Goal: Task Accomplishment & Management: Use online tool/utility

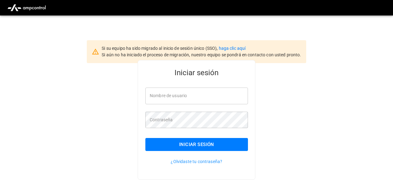
type input "**********"
click at [191, 151] on button "Iniciar sesión" at bounding box center [196, 144] width 103 height 13
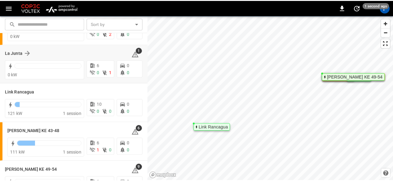
scroll to position [55, 0]
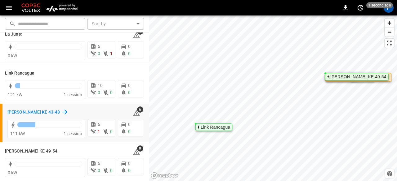
click at [8, 113] on h6 "[PERSON_NAME] KE 43-48" at bounding box center [33, 112] width 52 height 7
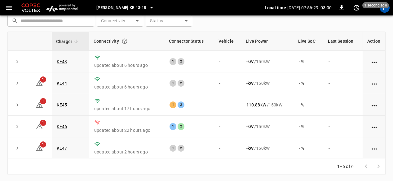
scroll to position [22, 0]
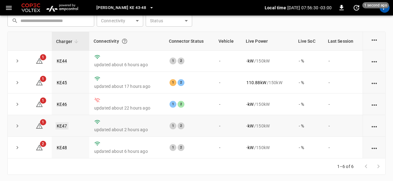
click at [61, 126] on link "KE47" at bounding box center [61, 125] width 13 height 7
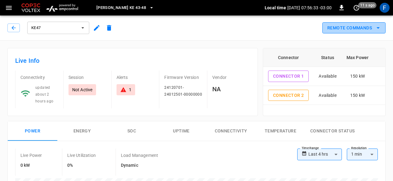
click at [358, 28] on button "Remote Commands" at bounding box center [353, 27] width 63 height 11
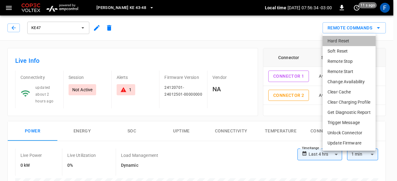
click at [336, 40] on li "Hard Reset" at bounding box center [348, 41] width 53 height 10
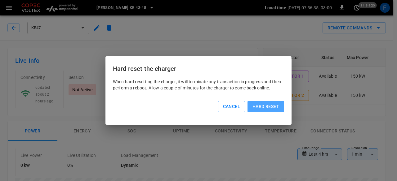
click at [270, 112] on button "Hard reset" at bounding box center [265, 106] width 37 height 11
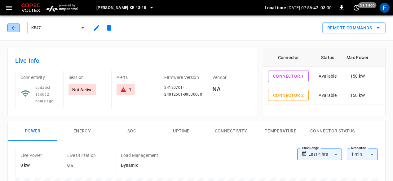
click at [12, 30] on icon "button" at bounding box center [14, 28] width 6 height 6
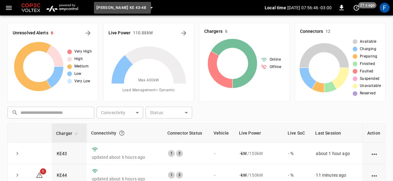
click at [115, 7] on span "[PERSON_NAME] KE 43-48" at bounding box center [121, 7] width 50 height 7
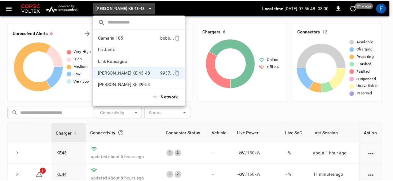
scroll to position [5, 0]
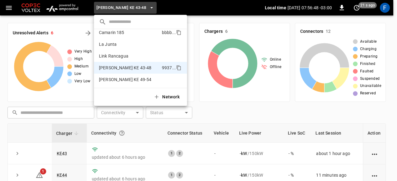
click at [120, 36] on li "Camarin 185 bbbb ..." at bounding box center [140, 33] width 93 height 12
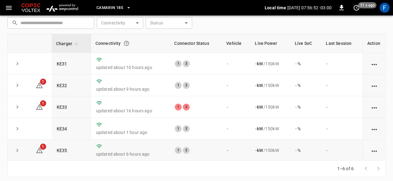
scroll to position [22, 0]
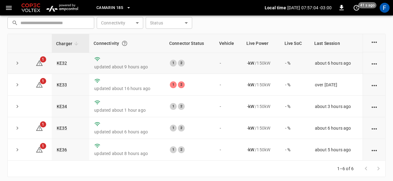
click at [62, 69] on td "KE32" at bounding box center [71, 63] width 38 height 22
click at [64, 62] on link "KE32" at bounding box center [61, 63] width 13 height 7
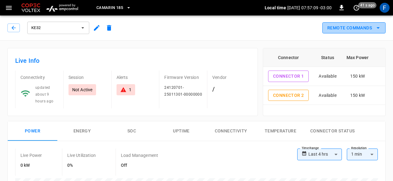
click at [340, 29] on button "Remote Commands" at bounding box center [353, 27] width 63 height 11
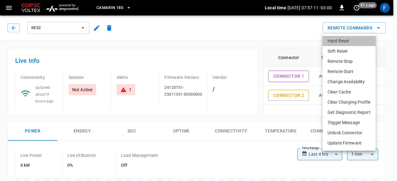
click at [334, 43] on li "Hard Reset" at bounding box center [348, 41] width 53 height 10
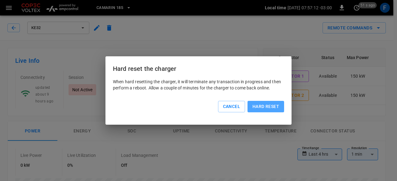
click at [258, 110] on button "Hard reset" at bounding box center [265, 106] width 37 height 11
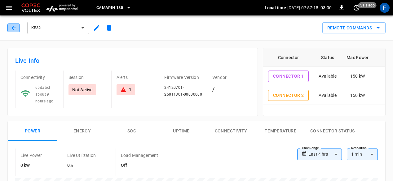
click at [12, 28] on icon "button" at bounding box center [13, 28] width 4 height 4
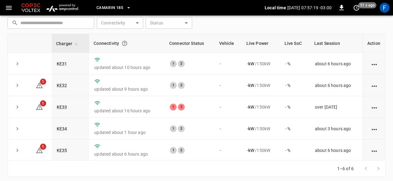
click at [110, 4] on span "Camarin 185" at bounding box center [109, 7] width 27 height 7
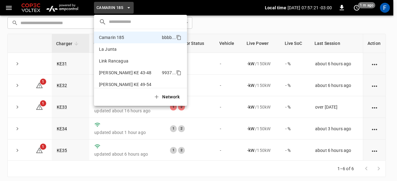
click at [128, 70] on p "[PERSON_NAME] KE 43-48" at bounding box center [129, 73] width 60 height 6
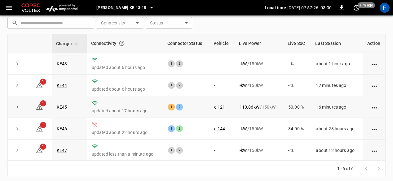
click at [67, 104] on td "KE45" at bounding box center [69, 107] width 35 height 22
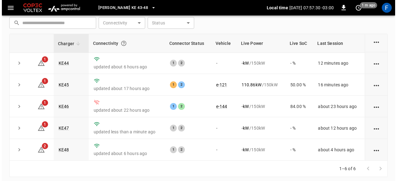
scroll to position [0, 0]
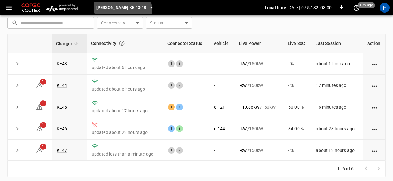
click at [118, 11] on button "[PERSON_NAME] KE 43-48" at bounding box center [125, 8] width 63 height 12
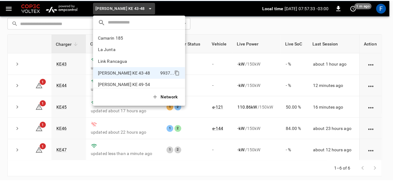
scroll to position [5, 0]
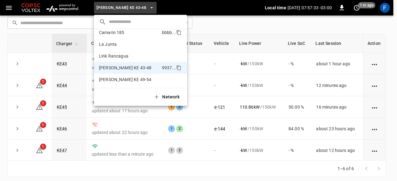
click at [126, 33] on p "Camarin 185" at bounding box center [129, 32] width 60 height 6
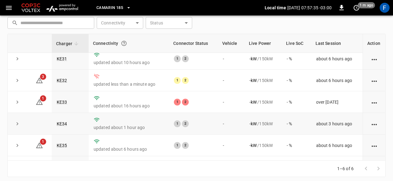
scroll to position [0, 0]
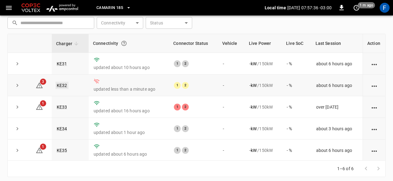
click at [62, 85] on link "KE32" at bounding box center [61, 85] width 13 height 7
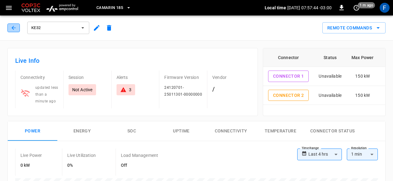
click at [12, 25] on icon "button" at bounding box center [14, 28] width 6 height 6
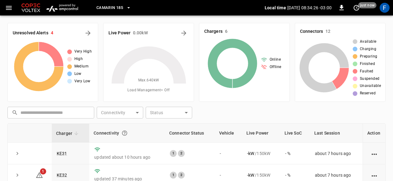
click at [117, 11] on button "Camarin 185" at bounding box center [114, 8] width 40 height 12
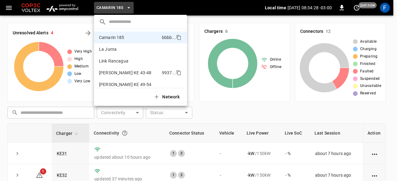
click at [129, 71] on p "[PERSON_NAME] KE 43-48" at bounding box center [129, 73] width 60 height 6
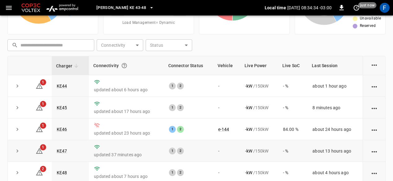
scroll to position [22, 0]
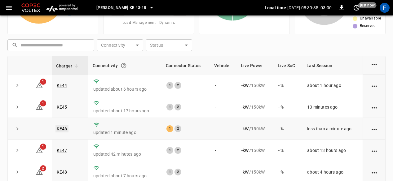
click at [65, 129] on link "KE46" at bounding box center [61, 128] width 13 height 7
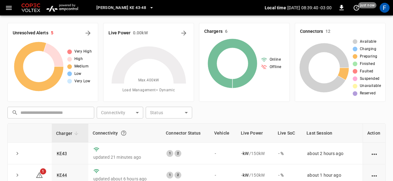
scroll to position [68, 0]
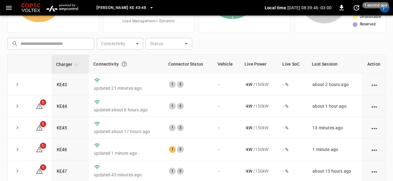
scroll to position [93, 0]
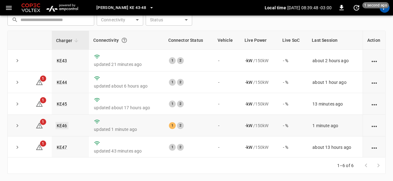
click at [61, 127] on link "KE46" at bounding box center [61, 125] width 13 height 7
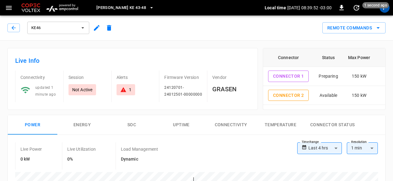
click at [127, 87] on div "1" at bounding box center [125, 90] width 11 height 6
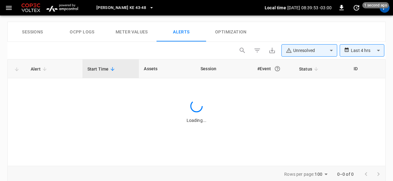
scroll to position [295, 0]
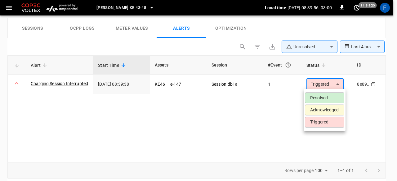
click at [261, 107] on div at bounding box center [198, 90] width 397 height 181
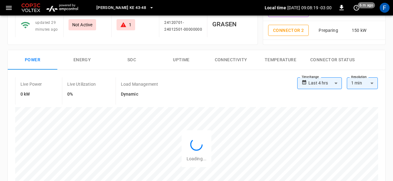
scroll to position [0, 0]
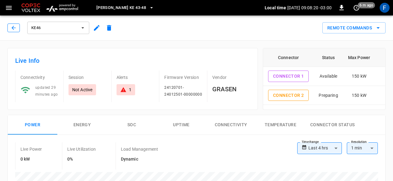
click at [16, 28] on icon "button" at bounding box center [14, 28] width 6 height 6
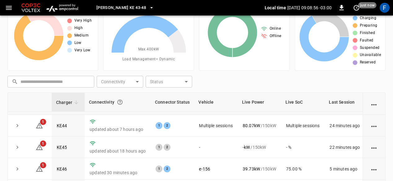
scroll to position [26, 0]
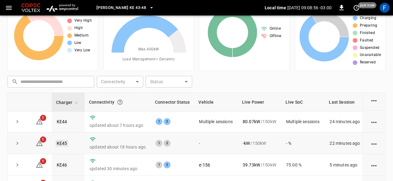
click at [65, 140] on link "KE45" at bounding box center [61, 143] width 13 height 7
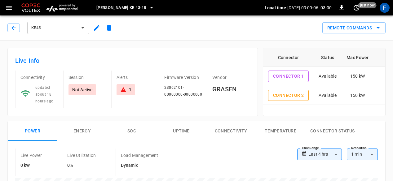
click at [99, 30] on icon "button" at bounding box center [96, 27] width 7 height 7
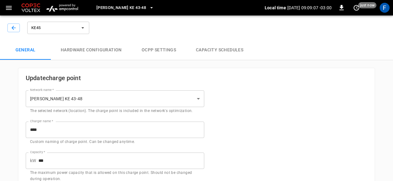
type input "**********"
click at [242, 52] on button "Capacity Schedules" at bounding box center [219, 50] width 67 height 20
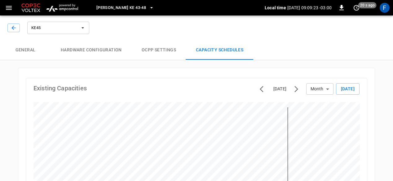
click at [166, 50] on button "OCPP settings" at bounding box center [159, 50] width 54 height 20
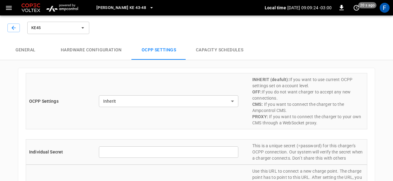
type input "*******"
type input "**********"
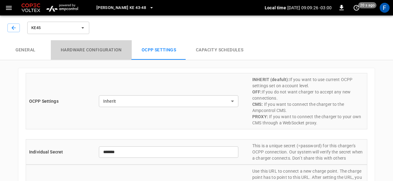
click at [90, 54] on button "Hardware configuration" at bounding box center [91, 50] width 81 height 20
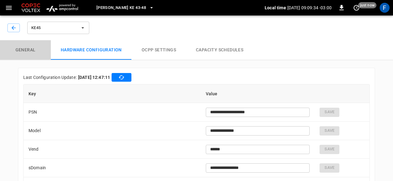
click at [17, 51] on button "General" at bounding box center [25, 50] width 51 height 20
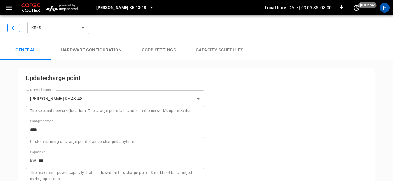
click at [11, 25] on icon "button" at bounding box center [14, 28] width 6 height 6
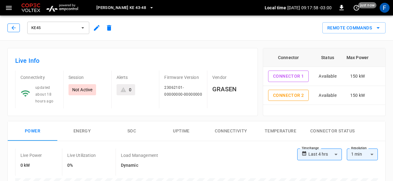
drag, startPoint x: 20, startPoint y: 28, endPoint x: 13, endPoint y: 29, distance: 7.2
click at [20, 28] on div "KE45" at bounding box center [61, 27] width 108 height 15
click at [13, 29] on icon "button" at bounding box center [14, 28] width 6 height 6
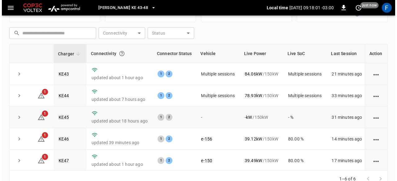
scroll to position [93, 0]
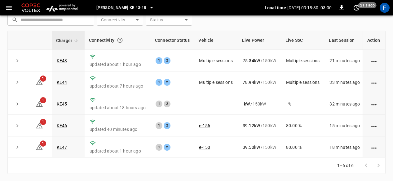
click at [113, 4] on span "[PERSON_NAME] KE 43-48" at bounding box center [121, 7] width 50 height 7
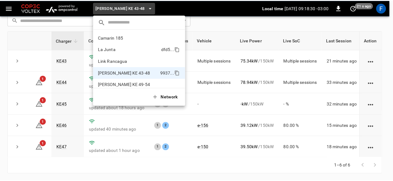
scroll to position [5, 0]
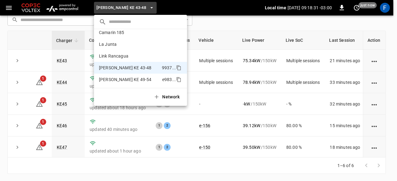
click at [136, 77] on p "[PERSON_NAME] KE 49-54" at bounding box center [129, 80] width 61 height 6
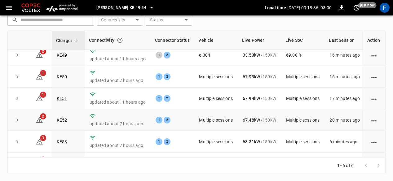
scroll to position [0, 0]
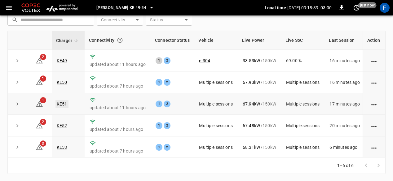
click at [65, 105] on link "KE51" at bounding box center [61, 103] width 13 height 7
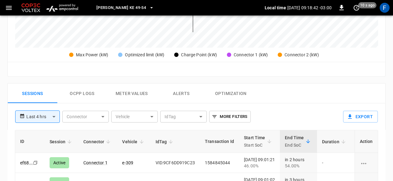
scroll to position [279, 0]
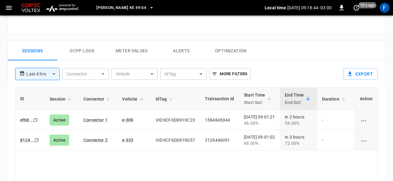
scroll to position [93, 0]
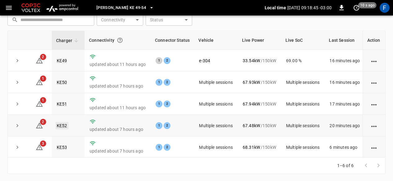
click at [62, 124] on link "KE52" at bounding box center [61, 125] width 13 height 7
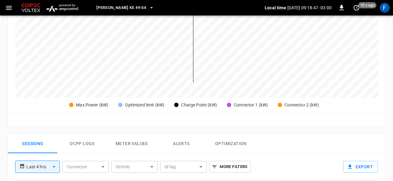
scroll to position [248, 0]
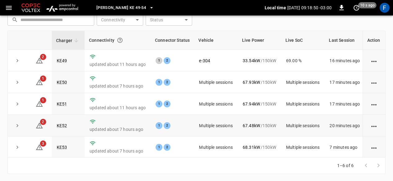
scroll to position [26, 0]
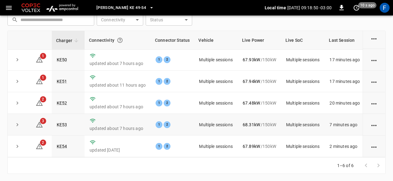
click at [64, 117] on td "KE53" at bounding box center [68, 125] width 33 height 22
click at [65, 121] on link "KE53" at bounding box center [61, 124] width 13 height 7
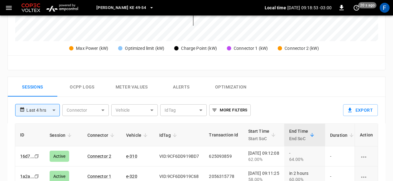
scroll to position [279, 0]
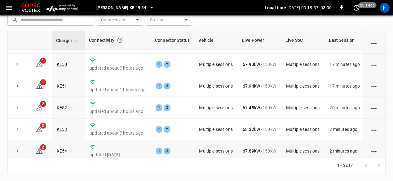
scroll to position [26, 0]
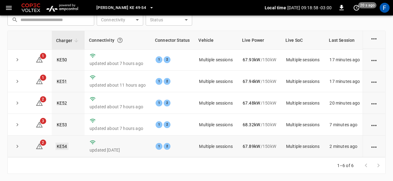
click at [59, 144] on link "KE54" at bounding box center [61, 146] width 13 height 7
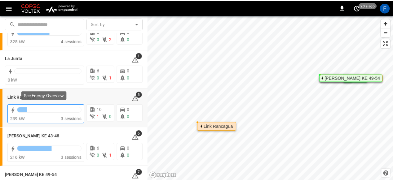
scroll to position [55, 0]
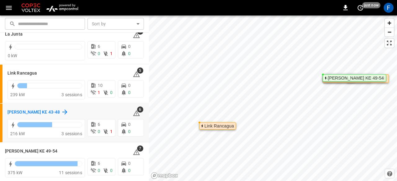
click at [14, 112] on h6 "[PERSON_NAME] KE 43-48" at bounding box center [33, 112] width 52 height 7
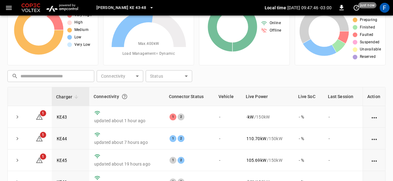
scroll to position [31, 0]
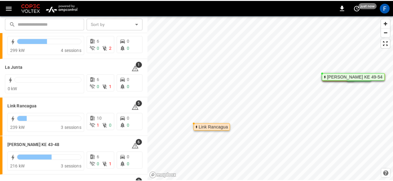
scroll to position [31, 0]
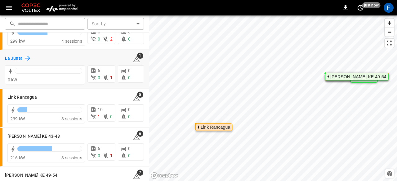
click at [10, 60] on h6 "La Junta" at bounding box center [14, 58] width 18 height 7
